Goal: Information Seeking & Learning: Compare options

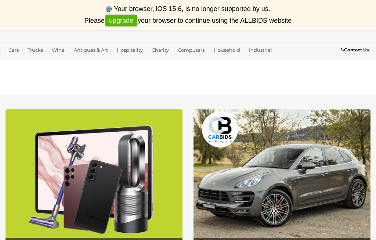
click at [97, 52] on link "Antiques & Art" at bounding box center [91, 50] width 40 height 12
click at [0, 0] on link "Art" at bounding box center [0, 0] width 0 height 0
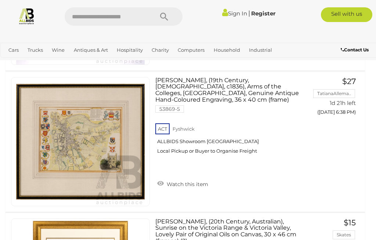
scroll to position [955, 0]
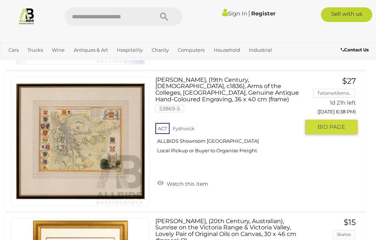
click at [223, 94] on link "Artist Unknown, (19th Century, British, c1836), Arms of the Colleges, Cambridge…" at bounding box center [230, 118] width 139 height 83
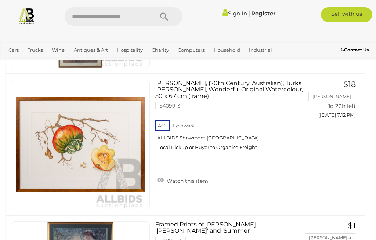
scroll to position [4348, 0]
click at [115, 150] on img at bounding box center [80, 144] width 129 height 129
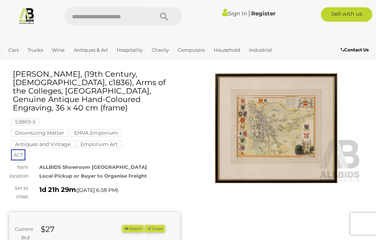
scroll to position [14, 0]
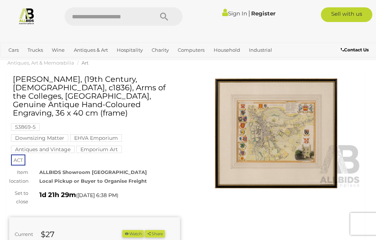
click at [282, 133] on img at bounding box center [276, 134] width 171 height 110
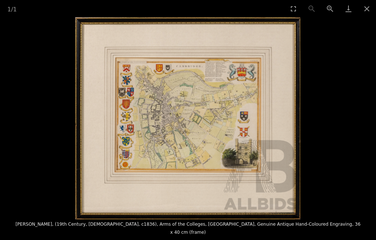
click at [368, 16] on button "Close gallery" at bounding box center [367, 8] width 18 height 17
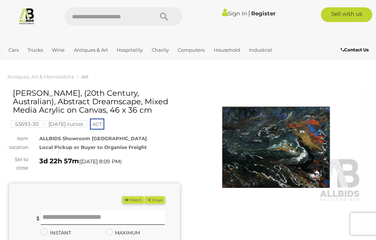
click at [287, 151] on img at bounding box center [276, 148] width 171 height 110
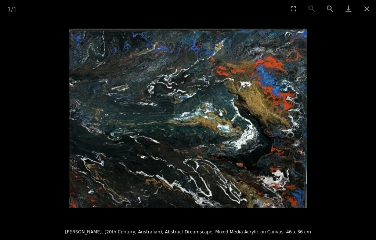
click at [369, 15] on button "Close gallery" at bounding box center [367, 8] width 18 height 17
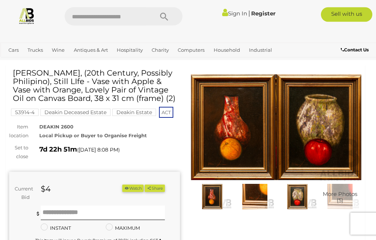
scroll to position [19, 0]
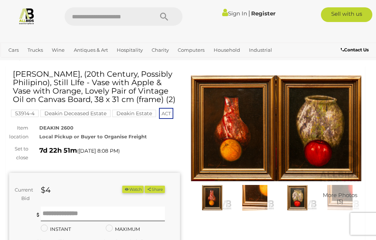
click at [319, 130] on img at bounding box center [276, 129] width 171 height 110
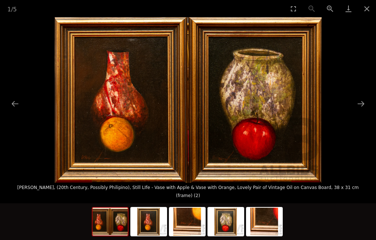
click at [358, 124] on picture at bounding box center [188, 100] width 376 height 166
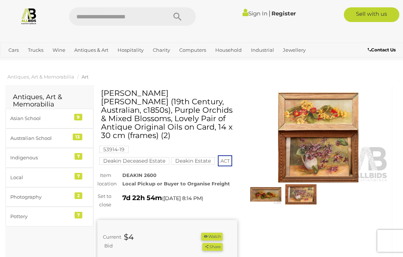
click at [320, 123] on img at bounding box center [318, 138] width 140 height 90
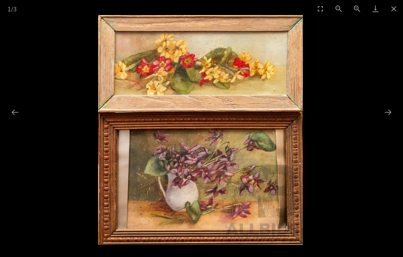
click at [392, 10] on button "Close gallery" at bounding box center [394, 8] width 18 height 17
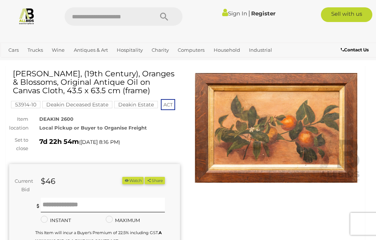
scroll to position [18, 0]
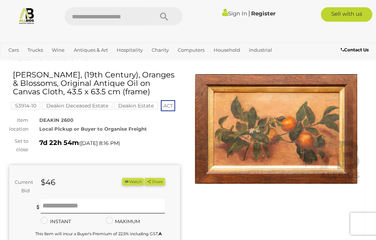
click at [305, 132] on img at bounding box center [276, 130] width 171 height 110
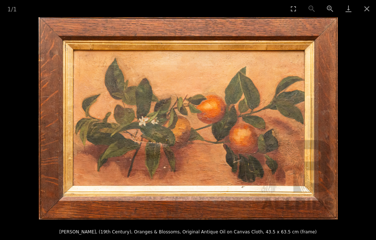
click at [369, 12] on button "Close gallery" at bounding box center [367, 8] width 18 height 17
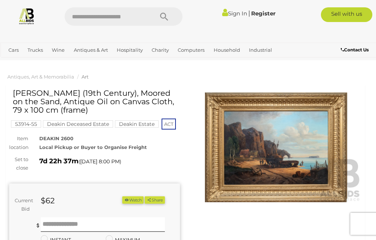
click at [298, 144] on img at bounding box center [276, 148] width 171 height 110
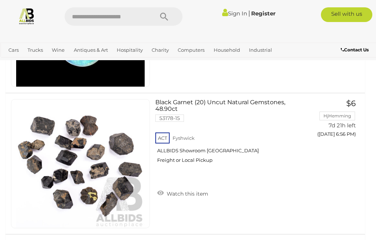
scroll to position [3854, 0]
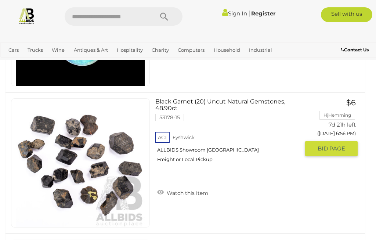
click at [203, 103] on link "Black Garnet (20) Uncut Natural Gemstones, 48.90ct 53178-15 ACT Fyshwick" at bounding box center [230, 133] width 139 height 70
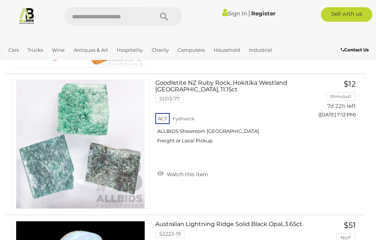
scroll to position [6136, 0]
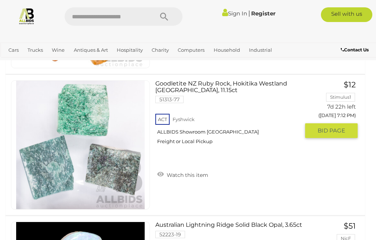
click at [190, 90] on link "Goodletite NZ Ruby Rock, Hokitika Westland New Zealand, 11.15ct 51313-77 ACT Fy…" at bounding box center [230, 115] width 139 height 70
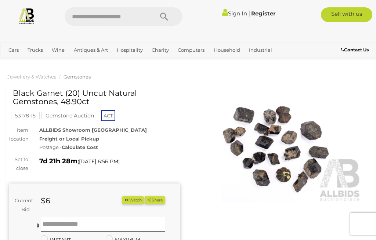
click at [285, 153] on img at bounding box center [276, 148] width 171 height 110
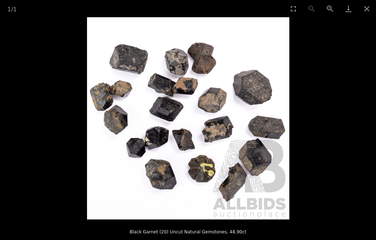
click at [366, 19] on picture at bounding box center [188, 118] width 376 height 203
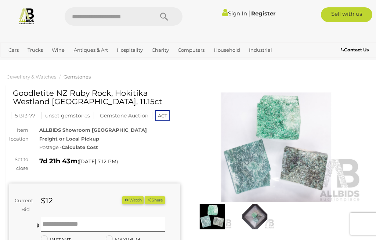
click at [285, 150] on img at bounding box center [276, 148] width 171 height 110
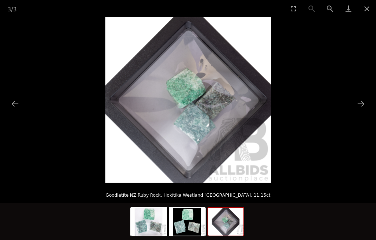
click at [364, 17] on button "Close gallery" at bounding box center [367, 8] width 18 height 17
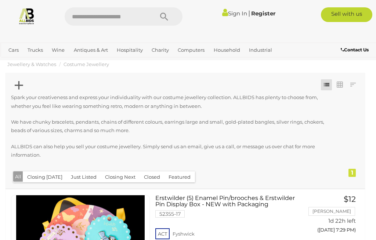
scroll to position [12, 0]
click at [38, 53] on link "Trucks" at bounding box center [35, 50] width 21 height 12
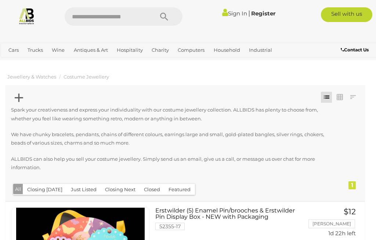
click at [104, 50] on link "Antiques & Art" at bounding box center [91, 50] width 40 height 12
click at [0, 0] on link "Books" at bounding box center [0, 0] width 0 height 0
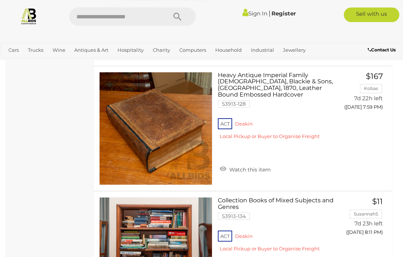
scroll to position [2351, 0]
click at [97, 46] on link "Antiques & Art" at bounding box center [91, 50] width 40 height 12
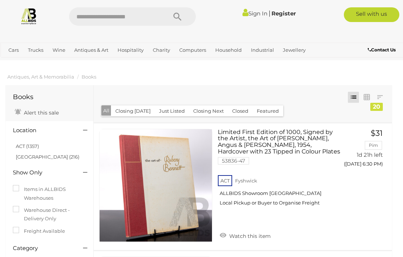
click at [0, 0] on link "Decor & Interior Design" at bounding box center [0, 0] width 0 height 0
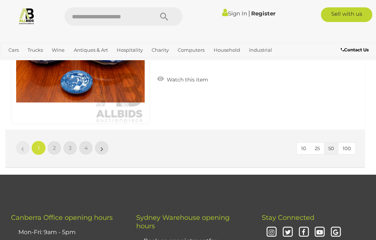
scroll to position [7075, 0]
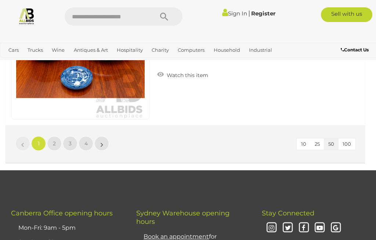
click at [58, 144] on link "2" at bounding box center [54, 143] width 15 height 15
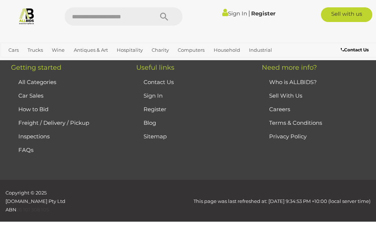
scroll to position [51, 0]
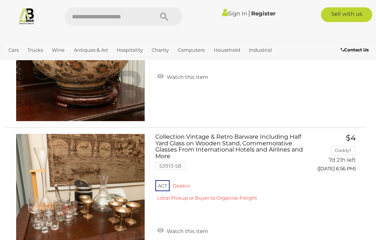
scroll to position [1979, 0]
